Goal: Information Seeking & Learning: Learn about a topic

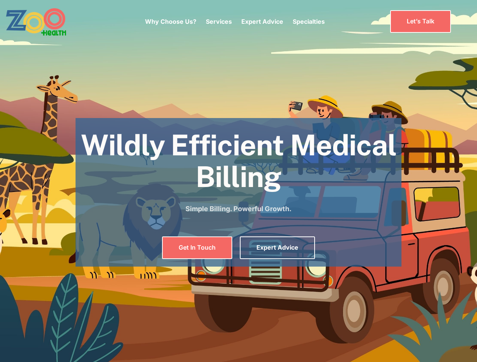
click at [234, 22] on div "Why Choose Us? Services Chronic Care Management Contract Optimization Denial An…" at bounding box center [235, 22] width 180 height 32
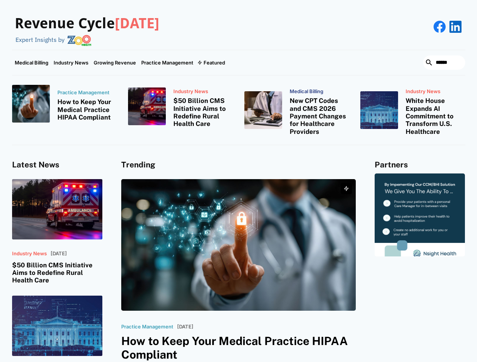
click at [211, 63] on div "Featured" at bounding box center [214, 63] width 22 height 6
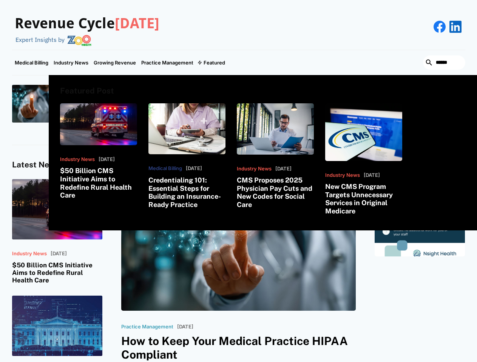
click at [390, 362] on html "Revenue Cycle Today Expert Insights by Medical Billing Industry News Growing Re…" at bounding box center [238, 181] width 477 height 362
